Goal: Communication & Community: Answer question/provide support

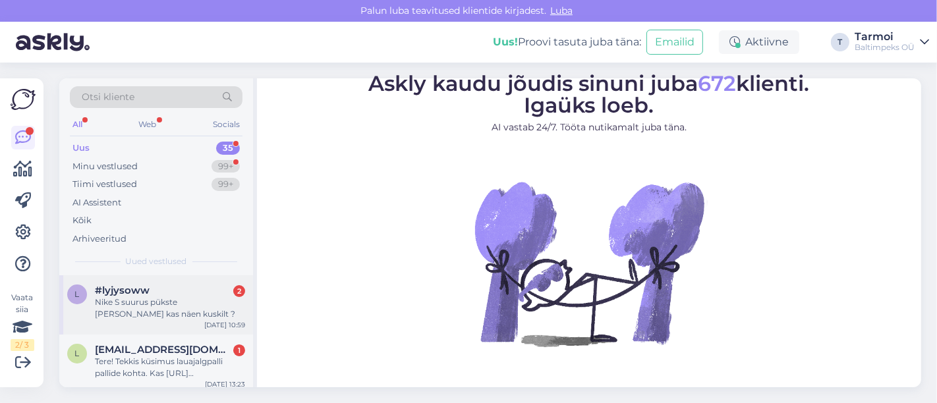
click at [117, 301] on div "Nike S suurus pükste [PERSON_NAME] kas näen kuskilt ?" at bounding box center [170, 309] width 150 height 24
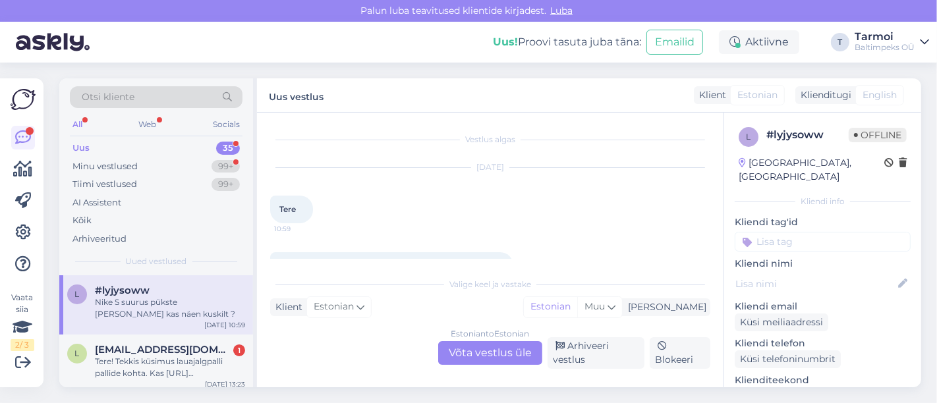
scroll to position [34, 0]
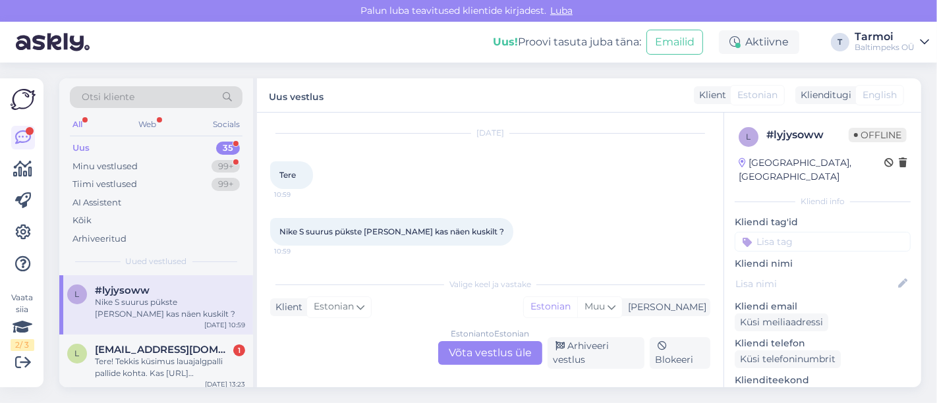
click at [459, 364] on div "Estonian to Estonian Võta vestlus üle" at bounding box center [490, 353] width 104 height 24
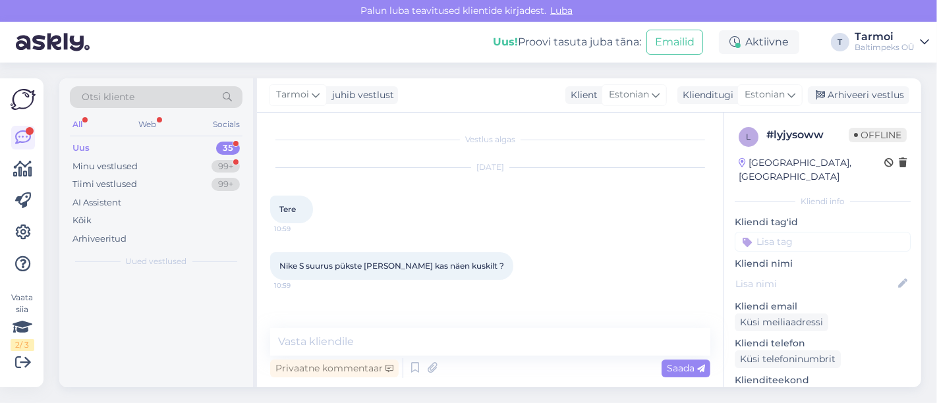
scroll to position [0, 0]
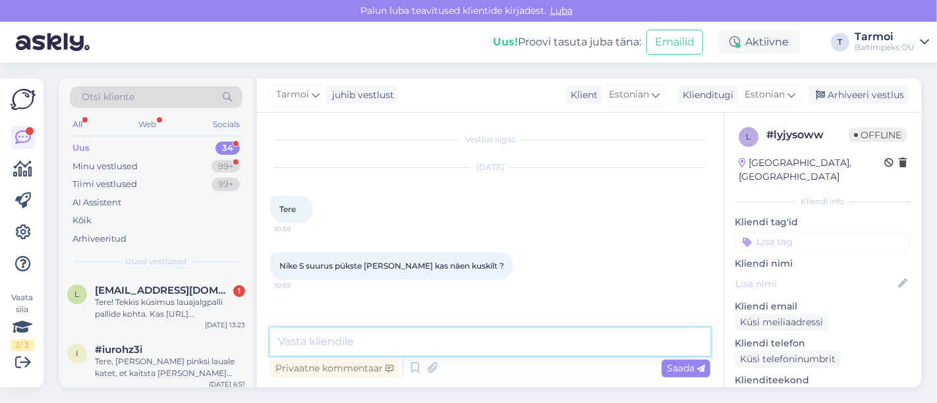
click at [401, 336] on textarea at bounding box center [490, 342] width 440 height 28
click at [548, 342] on textarea "Tere, Palun vaadake jalatsite ja rõivaste Nike suurusisiit :" at bounding box center [490, 342] width 440 height 28
click at [597, 343] on textarea "Tere, Palun vaadake jalatsite ja rõivaste Nike suurusi siit :" at bounding box center [490, 342] width 440 height 28
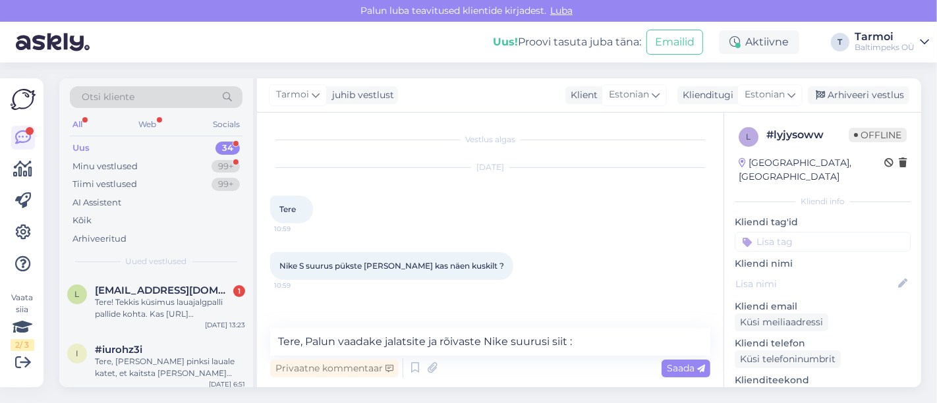
drag, startPoint x: 629, startPoint y: 278, endPoint x: 620, endPoint y: 289, distance: 15.0
click at [620, 289] on div "Nike S suurus pükste [PERSON_NAME] kas näen kuskilt ? 10:59" at bounding box center [490, 266] width 440 height 57
drag, startPoint x: 612, startPoint y: 316, endPoint x: 595, endPoint y: 333, distance: 24.3
click at [595, 333] on div "Vestlus algas [DATE] Tere 10:59 Nike S suurus pükste [PERSON_NAME] kas näen kus…" at bounding box center [490, 250] width 467 height 275
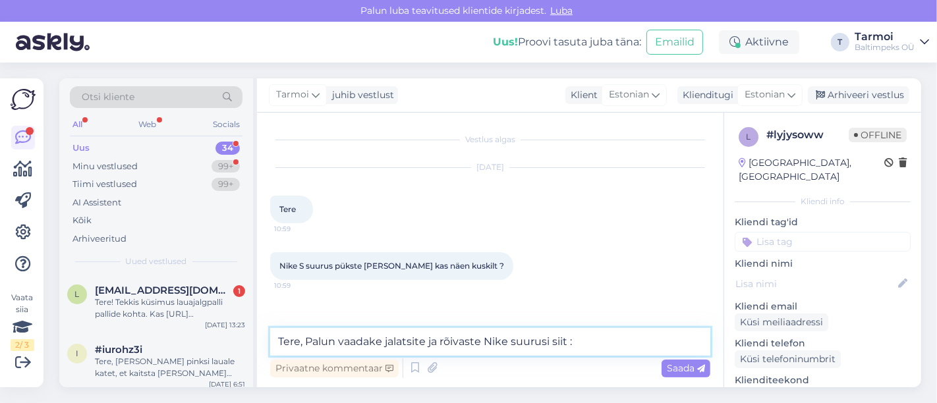
click at [585, 351] on textarea "Tere, Palun vaadake jalatsite ja rõivaste Nike suurusi siit :" at bounding box center [490, 342] width 440 height 28
paste textarea "chrome-extension://efaidnbmnnnibpcajpcglclefindmkaj/[URL][DOMAIN_NAME][PERSON_N…"
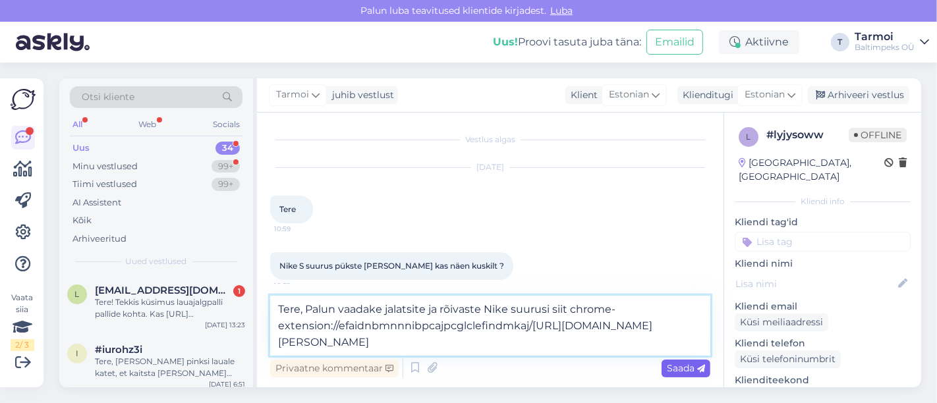
type textarea "Tere, Palun vaadake jalatsite ja rõivaste Nike suurusi siit chrome-extension://…"
click at [674, 366] on span "Saada" at bounding box center [686, 369] width 38 height 12
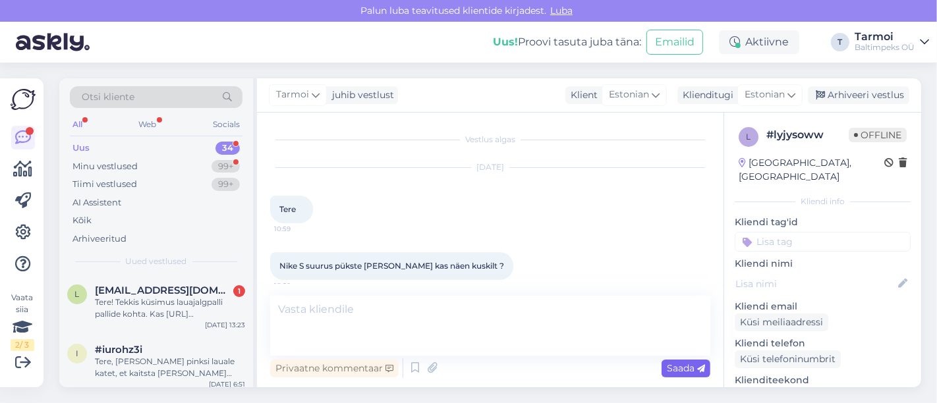
scroll to position [82, 0]
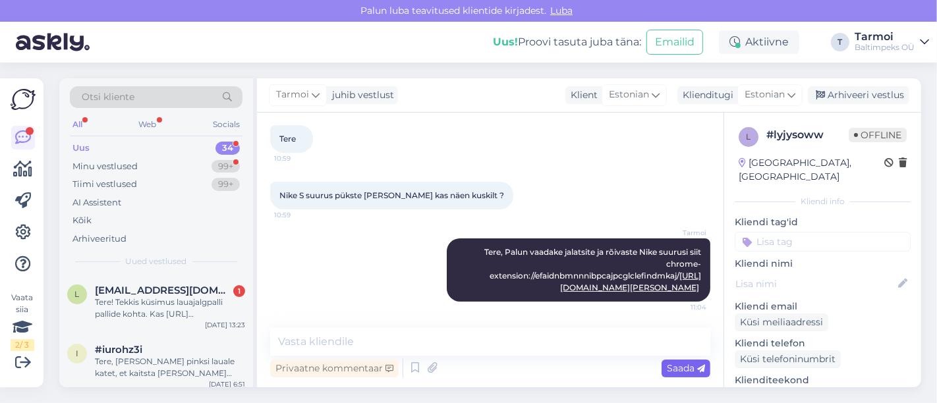
click at [674, 366] on span "Saada" at bounding box center [686, 369] width 38 height 12
drag, startPoint x: 691, startPoint y: 371, endPoint x: 672, endPoint y: 378, distance: 20.4
click at [672, 378] on div "Privaatne kommentaar Saada" at bounding box center [490, 368] width 440 height 25
